Goal: Task Accomplishment & Management: Use online tool/utility

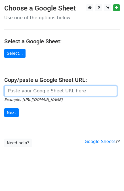
click at [46, 92] on input "url" at bounding box center [60, 91] width 113 height 11
paste input "https://docs.google.com/spreadsheets/d/1XLjyVx4bgoOofsnxCQP72ehgcCpIqKs9dU7Y_PK…"
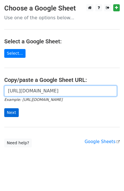
type input "https://docs.google.com/spreadsheets/d/1XLjyVx4bgoOofsnxCQP72ehgcCpIqKs9dU7Y_PK…"
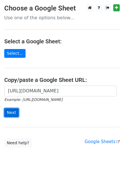
click at [9, 113] on input "Next" at bounding box center [11, 112] width 14 height 9
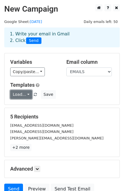
click at [24, 94] on link "Load..." at bounding box center [21, 94] width 22 height 9
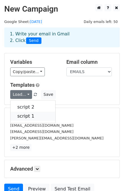
click at [25, 114] on link "script 1" at bounding box center [32, 116] width 45 height 9
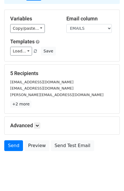
scroll to position [51, 0]
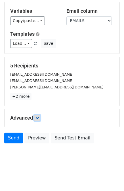
click at [37, 116] on icon at bounding box center [36, 117] width 3 height 3
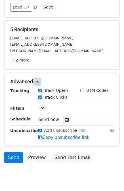
scroll to position [106, 0]
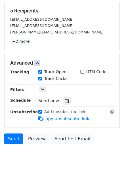
click at [45, 99] on span "Send now" at bounding box center [48, 100] width 21 height 5
click at [68, 99] on div "Send now" at bounding box center [71, 101] width 67 height 8
click at [65, 99] on icon at bounding box center [67, 101] width 4 height 4
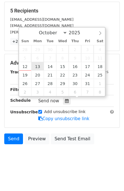
type input "2025-10-13 12:00"
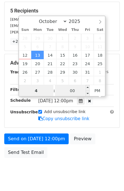
type input "4"
type input "2025-10-13 16:00"
type input "04"
click at [65, 91] on input "00" at bounding box center [72, 90] width 35 height 11
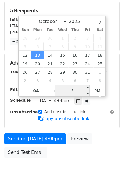
type input "50"
type input "2025-10-13 04:50"
click at [101, 90] on span "PM" at bounding box center [98, 90] width 16 height 11
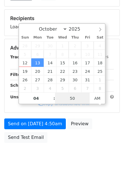
scroll to position [97, 0]
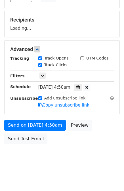
drag, startPoint x: 97, startPoint y: 150, endPoint x: 90, endPoint y: 145, distance: 8.7
click at [96, 150] on body "New Campaign Daily emails left: 50 Google Sheet: 13/10/2025 1. Write your email…" at bounding box center [62, 38] width 124 height 262
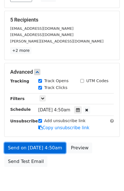
click at [41, 146] on link "Send on Oct 13 at 4:50am" at bounding box center [34, 148] width 61 height 11
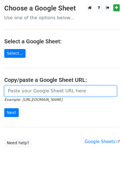
click at [29, 87] on input "url" at bounding box center [60, 91] width 113 height 11
paste input "https://docs.google.com/spreadsheets/d/1JE4gtK3ues--cvE8oI2UdCllANSRECHs7mfjFj4…"
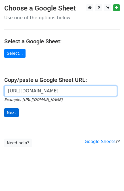
type input "https://docs.google.com/spreadsheets/d/1JE4gtK3ues--cvE8oI2UdCllANSRECHs7mfjFj4…"
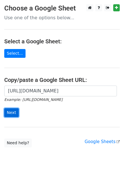
scroll to position [0, 0]
click at [15, 113] on input "Next" at bounding box center [11, 112] width 14 height 9
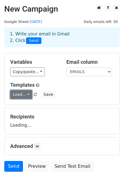
click at [20, 93] on link "Load..." at bounding box center [21, 94] width 22 height 9
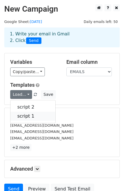
click at [24, 113] on link "script 1" at bounding box center [32, 116] width 45 height 9
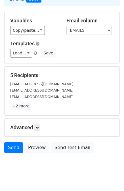
scroll to position [51, 0]
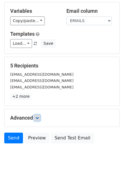
click at [35, 116] on link at bounding box center [37, 118] width 6 height 6
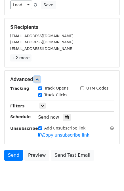
scroll to position [106, 0]
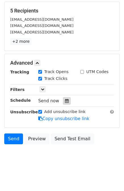
click at [65, 100] on icon at bounding box center [67, 101] width 4 height 4
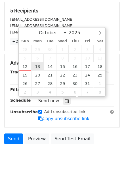
type input "2025-10-13 12:00"
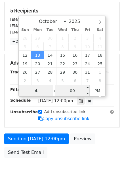
type input "4"
type input "2025-10-13 16:00"
type input "04"
click at [83, 88] on input "00" at bounding box center [72, 90] width 35 height 11
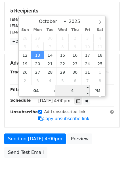
type input "45"
type input "2025-10-13 04:45"
click at [101, 92] on span "PM" at bounding box center [98, 90] width 16 height 11
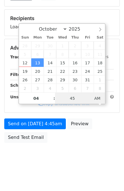
scroll to position [97, 0]
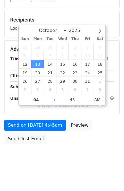
click at [100, 134] on div "Send on Oct 13 at 4:45am Preview Send Test Email" at bounding box center [62, 133] width 124 height 27
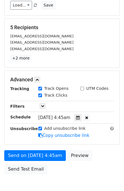
scroll to position [91, 0]
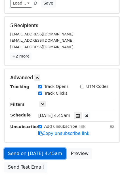
click at [35, 151] on link "Send on Oct 13 at 4:45am" at bounding box center [34, 153] width 61 height 11
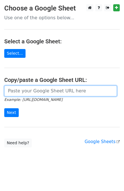
click at [45, 88] on input "url" at bounding box center [60, 91] width 113 height 11
paste input "[URL][DOMAIN_NAME]"
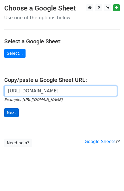
type input "[URL][DOMAIN_NAME]"
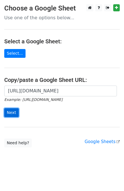
click at [8, 110] on input "Next" at bounding box center [11, 112] width 14 height 9
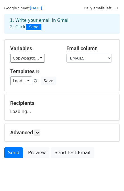
scroll to position [28, 0]
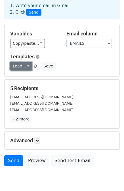
click at [25, 67] on link "Load..." at bounding box center [21, 66] width 22 height 9
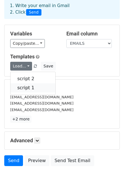
click at [24, 86] on link "script 1" at bounding box center [32, 87] width 45 height 9
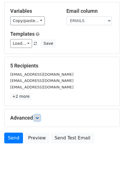
click at [39, 116] on icon at bounding box center [36, 117] width 3 height 3
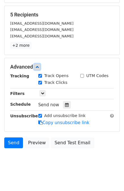
scroll to position [106, 0]
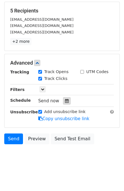
click at [65, 99] on icon at bounding box center [67, 101] width 4 height 4
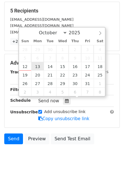
type input "2025-10-13 12:00"
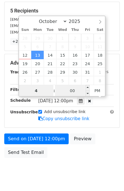
type input "4"
type input "2025-10-13 16:00"
type input "04"
click at [77, 93] on input "00" at bounding box center [72, 90] width 35 height 11
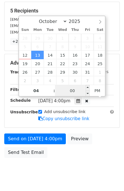
scroll to position [97, 0]
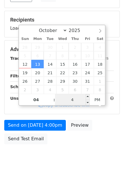
type input "40"
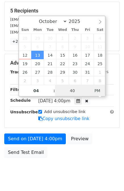
type input "2025-10-13 04:40"
click at [101, 92] on span "AM" at bounding box center [98, 90] width 16 height 11
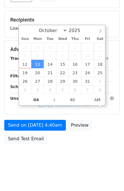
click at [77, 145] on div "Send on Oct 13 at 4:40am Preview Send Test Email" at bounding box center [62, 133] width 124 height 27
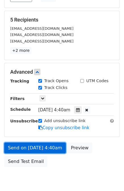
click at [28, 145] on link "Send on Oct 13 at 4:40am" at bounding box center [34, 148] width 61 height 11
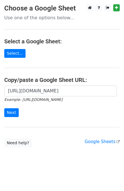
scroll to position [0, 117]
type input "[URL][DOMAIN_NAME]"
click at [9, 110] on input "Next" at bounding box center [11, 112] width 14 height 9
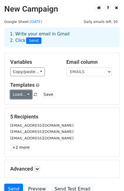
click at [19, 97] on link "Load..." at bounding box center [21, 94] width 22 height 9
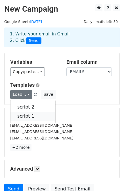
click at [18, 114] on link "script 1" at bounding box center [32, 116] width 45 height 9
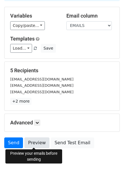
scroll to position [51, 0]
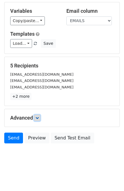
click at [38, 115] on link at bounding box center [37, 118] width 6 height 6
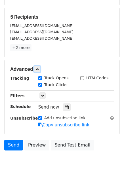
scroll to position [100, 0]
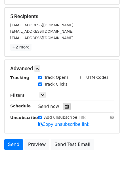
click at [65, 106] on icon at bounding box center [67, 107] width 4 height 4
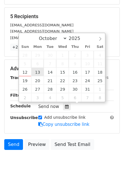
type input "2025-10-13 12:00"
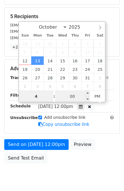
type input "4"
type input "2025-10-13 16:00"
type input "04"
click at [70, 100] on input "00" at bounding box center [72, 96] width 35 height 11
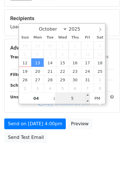
type input "50"
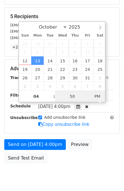
type input "2025-10-13 04:50"
click at [101, 97] on span "AM" at bounding box center [98, 96] width 16 height 11
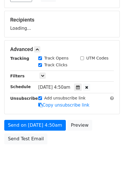
click at [95, 153] on body "New Campaign Daily emails left: 50 Google Sheet: 13/10/2025 1. Write your email…" at bounding box center [62, 38] width 124 height 262
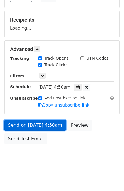
click at [40, 124] on link "Send on Oct 13 at 4:50am" at bounding box center [34, 125] width 61 height 11
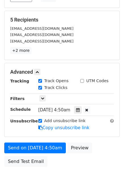
click at [58, 162] on div "Send on Oct 13 at 4:50am Preview Send Test Email" at bounding box center [62, 156] width 124 height 27
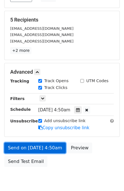
click at [50, 146] on link "Send on Oct 13 at 4:50am" at bounding box center [34, 148] width 61 height 11
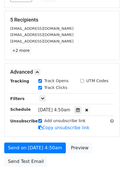
click at [46, 165] on div "Send on Oct 13 at 4:50am Preview Send Test Email" at bounding box center [62, 156] width 124 height 27
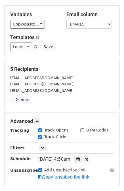
scroll to position [120, 0]
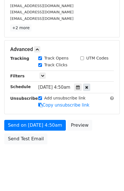
click at [88, 87] on icon at bounding box center [86, 87] width 3 height 4
type input "05"
type input "49"
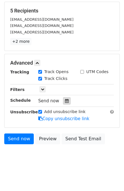
scroll to position [83, 0]
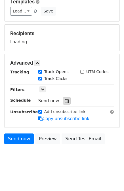
click at [65, 99] on icon at bounding box center [67, 101] width 4 height 4
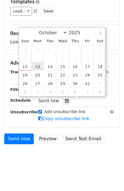
type input "2025-10-13 17:49"
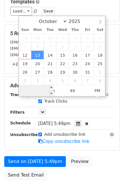
type input "4"
type input "2025-10-13 04:49"
type input "04"
click at [100, 88] on span "PM" at bounding box center [98, 90] width 16 height 11
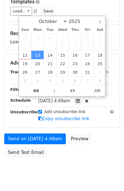
click at [94, 145] on div "Send on Oct 13 at 4:49am Preview Send Test Email" at bounding box center [62, 146] width 124 height 27
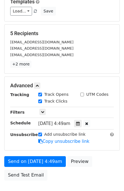
click at [36, 137] on div "Add unsubscribe link Copy unsubscribe link" at bounding box center [76, 137] width 84 height 13
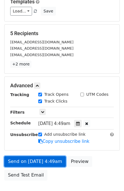
click at [31, 161] on link "Send on Oct 13 at 4:49am" at bounding box center [34, 161] width 61 height 11
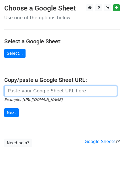
click at [35, 92] on input "url" at bounding box center [60, 91] width 113 height 11
type input "https://docs.google.com/spreadsheets/d/1Vf0bH5eLAtIALFnxsQu9_znhD1nsNleIO4KT4Xt…"
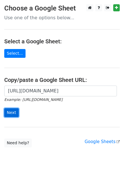
click at [9, 111] on input "Next" at bounding box center [11, 112] width 14 height 9
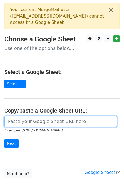
click at [23, 118] on input "url" at bounding box center [60, 121] width 113 height 11
paste input "[URL][DOMAIN_NAME]"
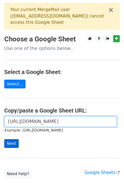
type input "[URL][DOMAIN_NAME]"
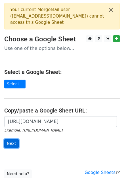
scroll to position [0, 0]
click at [10, 142] on input "Next" at bounding box center [11, 143] width 14 height 9
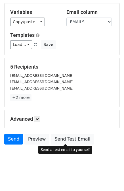
scroll to position [51, 0]
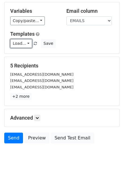
drag, startPoint x: 23, startPoint y: 40, endPoint x: 23, endPoint y: 48, distance: 8.5
click at [23, 40] on link "Load..." at bounding box center [21, 43] width 22 height 9
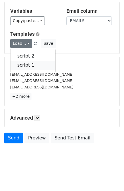
click at [24, 64] on link "script 1" at bounding box center [32, 65] width 45 height 9
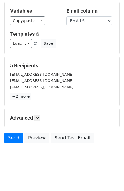
click at [34, 116] on h5 "Advanced" at bounding box center [61, 118] width 103 height 6
click at [38, 115] on link at bounding box center [37, 118] width 6 height 6
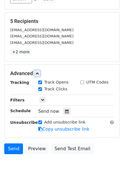
scroll to position [105, 0]
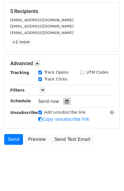
click at [67, 99] on div at bounding box center [67, 101] width 8 height 7
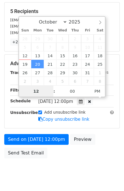
scroll to position [97, 0]
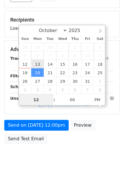
type input "2025-10-13 12:00"
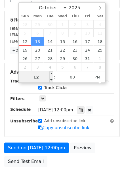
scroll to position [105, 0]
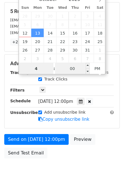
type input "4"
type input "2025-10-13 16:00"
type input "04"
click at [77, 67] on input "00" at bounding box center [72, 68] width 35 height 11
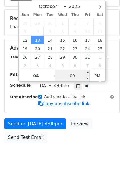
scroll to position [97, 0]
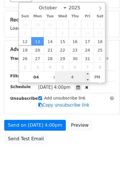
type input "40"
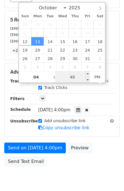
scroll to position [105, 0]
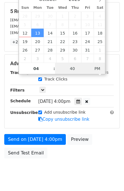
type input "2025-10-13 04:40"
click at [100, 72] on span "PM" at bounding box center [98, 68] width 16 height 11
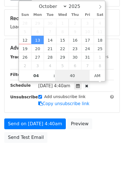
scroll to position [97, 0]
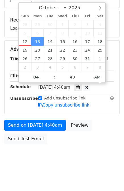
drag, startPoint x: 97, startPoint y: 135, endPoint x: 90, endPoint y: 137, distance: 7.9
click at [97, 135] on div "Send on Oct 13 at 4:40am Preview Send Test Email" at bounding box center [62, 133] width 124 height 27
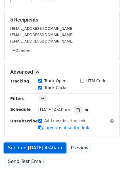
click at [34, 146] on link "Send on Oct 13 at 4:40am" at bounding box center [34, 148] width 61 height 11
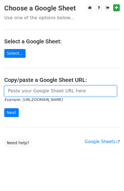
click at [27, 91] on input "url" at bounding box center [60, 91] width 113 height 11
paste input "https://docs.google.com/spreadsheets/d/1JE4gtK3ues--cvE8oI2UdCllANSRECHs7mfjFj4…"
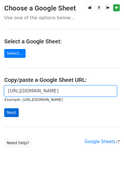
type input "https://docs.google.com/spreadsheets/d/1JE4gtK3ues--cvE8oI2UdCllANSRECHs7mfjFj4…"
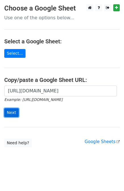
click at [14, 113] on input "Next" at bounding box center [11, 112] width 14 height 9
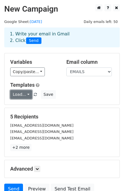
click at [24, 97] on link "Load..." at bounding box center [21, 94] width 22 height 9
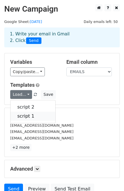
click at [24, 115] on link "script 1" at bounding box center [32, 116] width 45 height 9
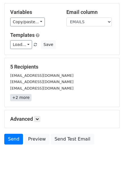
scroll to position [51, 0]
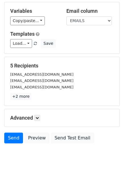
click at [34, 116] on h5 "Advanced" at bounding box center [61, 118] width 103 height 6
click at [36, 117] on link at bounding box center [37, 118] width 6 height 6
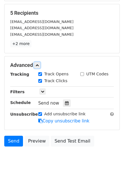
scroll to position [106, 0]
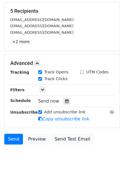
drag, startPoint x: 58, startPoint y: 102, endPoint x: 62, endPoint y: 99, distance: 5.1
click at [58, 102] on div "Send now" at bounding box center [71, 101] width 67 height 8
drag, startPoint x: 62, startPoint y: 99, endPoint x: 59, endPoint y: 99, distance: 3.4
click at [65, 99] on icon at bounding box center [67, 101] width 4 height 4
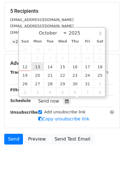
type input "2025-10-13 12:00"
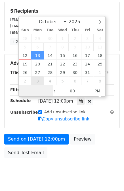
type input "4"
type input "2025-10-13 04:00"
type input "04"
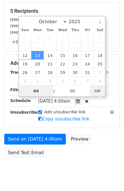
click at [102, 92] on span "AM" at bounding box center [98, 90] width 16 height 11
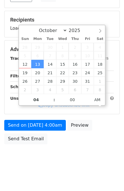
click at [45, 155] on body "New Campaign Daily emails left: 50 Google Sheet: 13/10/2025 1. Write your email…" at bounding box center [62, 38] width 124 height 262
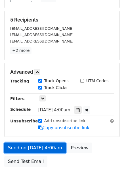
click at [42, 148] on link "Send on Oct 13 at 4:00am" at bounding box center [34, 148] width 61 height 11
click at [23, 147] on link "Send on Oct 13 at 4:00am" at bounding box center [34, 148] width 61 height 11
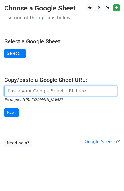
click at [31, 88] on input "url" at bounding box center [60, 91] width 113 height 11
paste input "[URL][DOMAIN_NAME]"
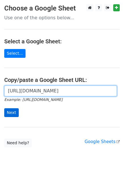
type input "[URL][DOMAIN_NAME]"
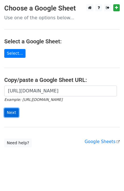
click at [7, 113] on input "Next" at bounding box center [11, 112] width 14 height 9
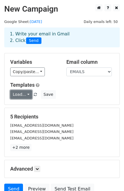
click at [27, 92] on link "Load..." at bounding box center [21, 94] width 22 height 9
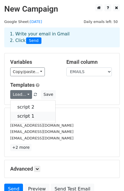
click at [23, 117] on link "script 1" at bounding box center [32, 116] width 45 height 9
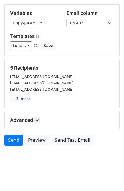
scroll to position [51, 0]
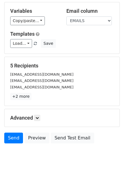
click at [23, 116] on h5 "Advanced" at bounding box center [61, 118] width 103 height 6
click at [38, 116] on icon at bounding box center [36, 117] width 3 height 3
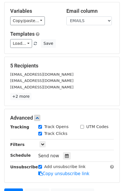
drag, startPoint x: 62, startPoint y: 153, endPoint x: 53, endPoint y: 148, distance: 10.7
click at [63, 152] on div at bounding box center [67, 155] width 8 height 7
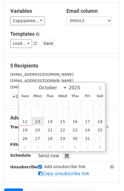
type input "[DATE] 12:00"
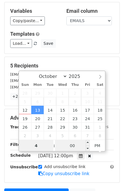
type input "4"
type input "[DATE] 16:00"
type input "04"
click at [77, 147] on input "00" at bounding box center [72, 145] width 35 height 11
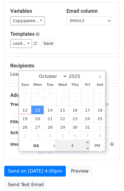
type input "40"
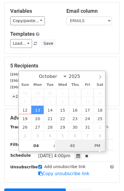
type input "[DATE] 04:40"
click at [93, 145] on span "PM" at bounding box center [98, 145] width 16 height 11
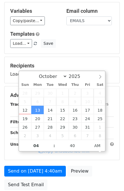
click at [103, 159] on div "Advanced Tracking Track Opens UTM Codes Track Clicks Filters Only include sprea…" at bounding box center [61, 123] width 115 height 74
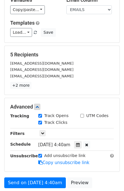
scroll to position [108, 0]
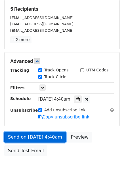
click at [32, 136] on link "Send on [DATE] 4:40am" at bounding box center [34, 137] width 61 height 11
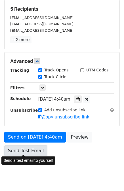
click at [23, 151] on link "Send Test Email" at bounding box center [25, 150] width 43 height 11
